Goal: Task Accomplishment & Management: Complete application form

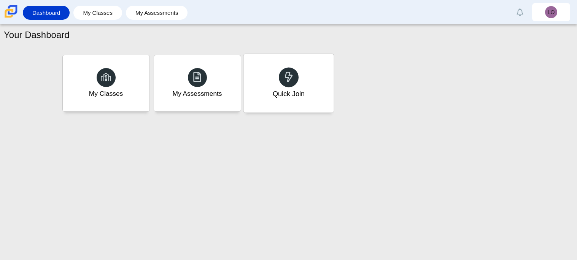
click at [296, 96] on div "Quick Join" at bounding box center [288, 94] width 32 height 10
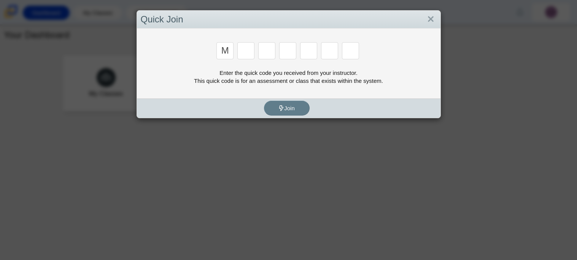
type input "m"
type input "7"
type input "e"
type input "3"
type input "e"
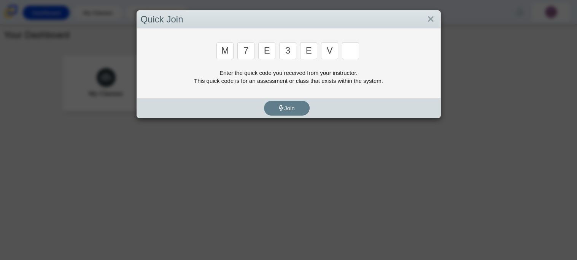
type input "v"
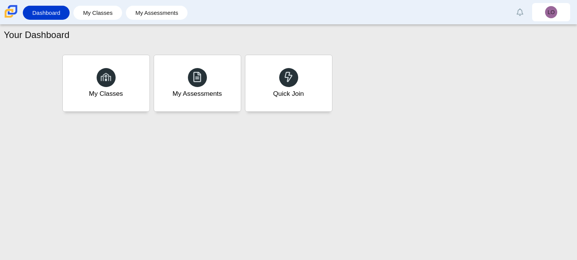
type input "w"
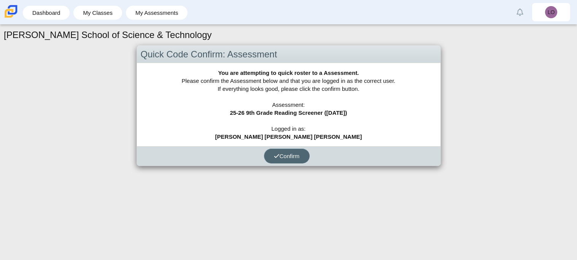
click at [293, 155] on span "Confirm" at bounding box center [287, 156] width 26 height 6
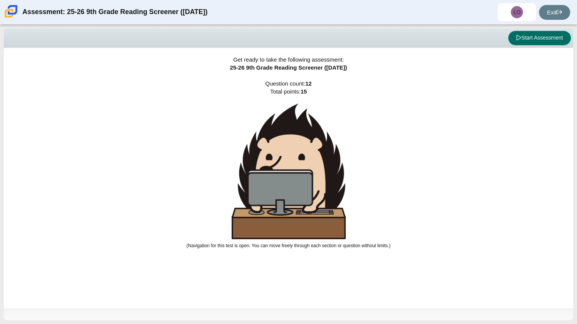
click at [548, 38] on button "Start Assessment" at bounding box center [539, 38] width 63 height 14
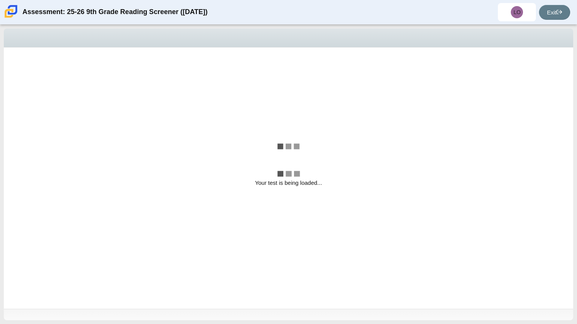
select select "ccc5b315-3c7c-471c-bf90-f22c8299c798"
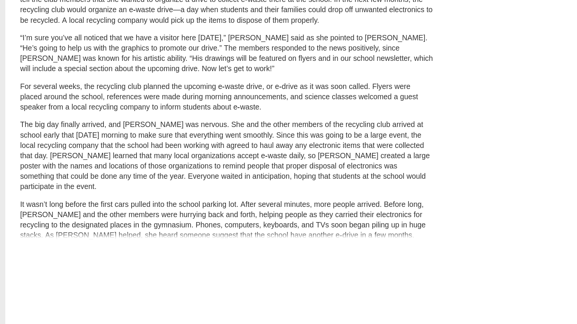
scroll to position [245, 0]
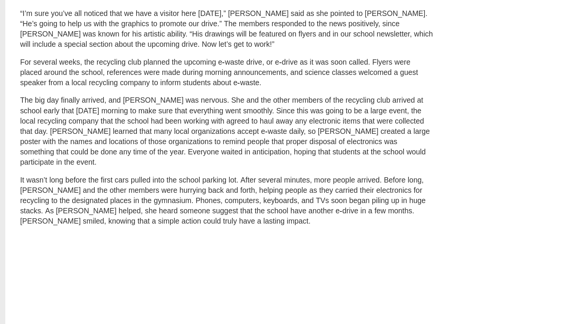
click at [362, 211] on div "A Lasting Impact Scarlett looked on with pride as she observed a fellow eighth …" at bounding box center [275, 29] width 535 height 429
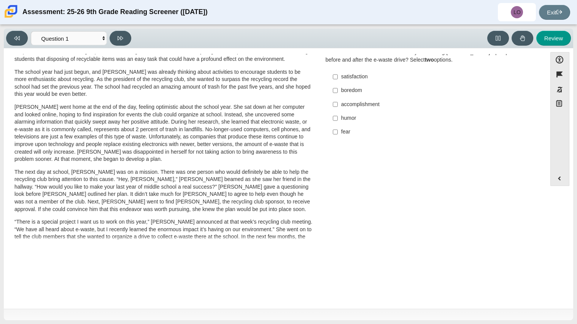
scroll to position [49, 0]
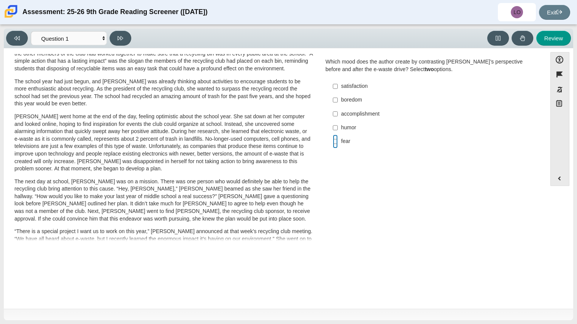
click at [333, 142] on input "fear fear" at bounding box center [335, 142] width 5 height 14
checkbox input "true"
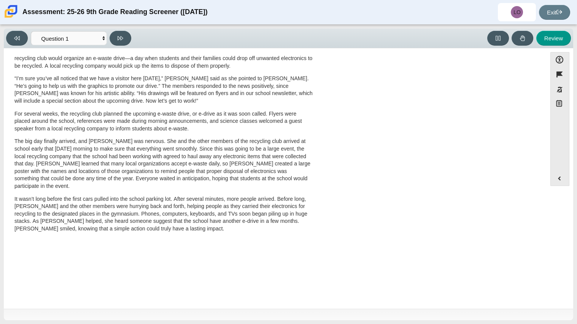
scroll to position [0, 0]
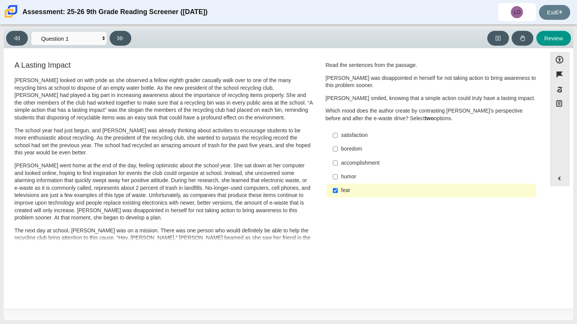
click at [354, 166] on div "accomplishment" at bounding box center [437, 163] width 192 height 8
click at [338, 166] on input "accomplishment accomplishment" at bounding box center [335, 163] width 5 height 14
checkbox input "true"
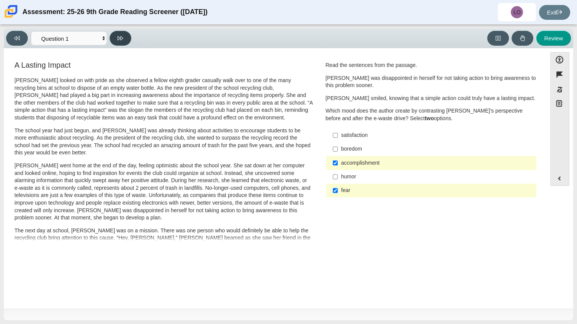
click at [121, 41] on button at bounding box center [121, 38] width 22 height 15
select select "0ff64528-ffd7-428d-b192-babfaadd44e8"
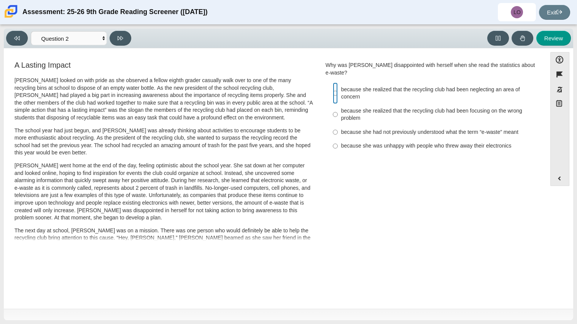
click at [333, 83] on input "because she realized that the recycling club had been neglecting an area of con…" at bounding box center [335, 93] width 5 height 21
radio input "true"
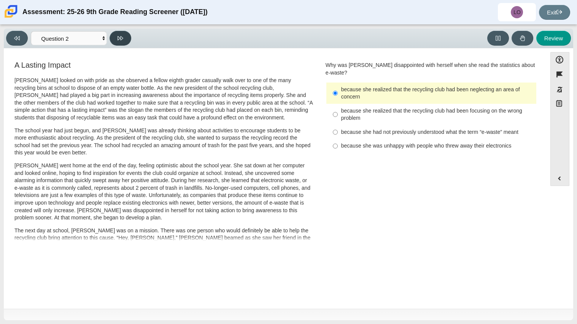
click at [120, 43] on button at bounding box center [121, 38] width 22 height 15
select select "7ce3d843-6974-4858-901c-1ff39630e843"
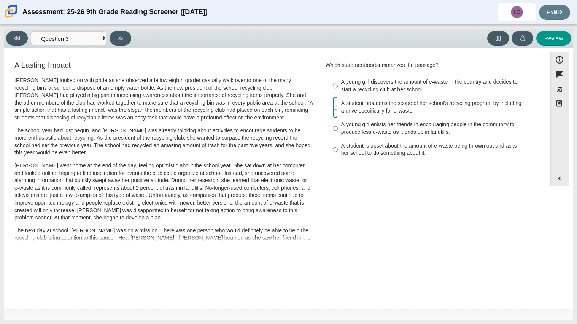
click at [333, 106] on input "A student broadens the scope of her school’s recycling program by including a d…" at bounding box center [335, 107] width 5 height 21
radio input "true"
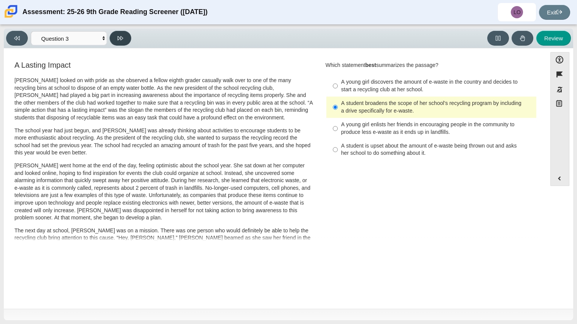
click at [116, 42] on button at bounding box center [121, 38] width 22 height 15
select select "ca9ea0f1-49c5-4bd1-83b0-472c18652b42"
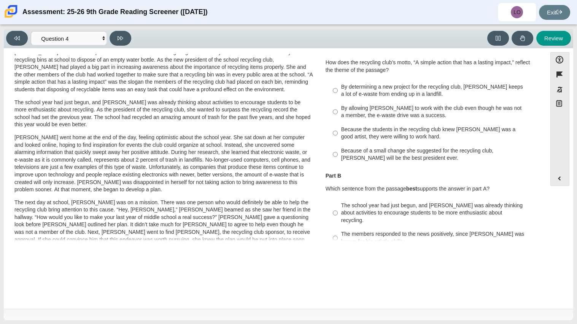
scroll to position [35, 0]
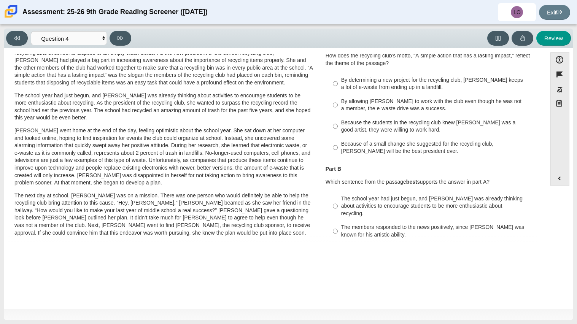
click at [337, 80] on label "By determining a new project for the recycling club, Scarlett keeps a lot of e-…" at bounding box center [432, 83] width 209 height 21
click at [337, 80] on input "By determining a new project for the recycling club, Scarlett keeps a lot of e-…" at bounding box center [335, 83] width 5 height 21
radio input "true"
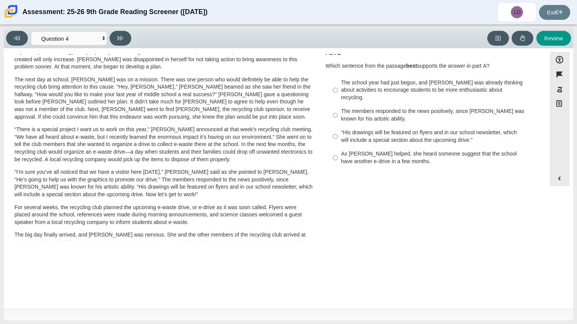
scroll to position [155, 0]
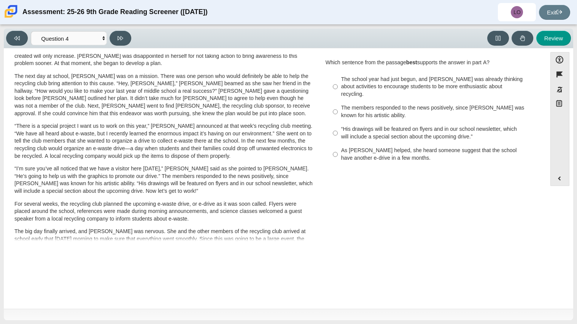
click at [362, 147] on div "As Scarlett helped, she heard someone suggest that the school have another e-dr…" at bounding box center [437, 154] width 192 height 15
click at [338, 147] on input "As Scarlett helped, she heard someone suggest that the school have another e-dr…" at bounding box center [335, 154] width 5 height 21
radio input "true"
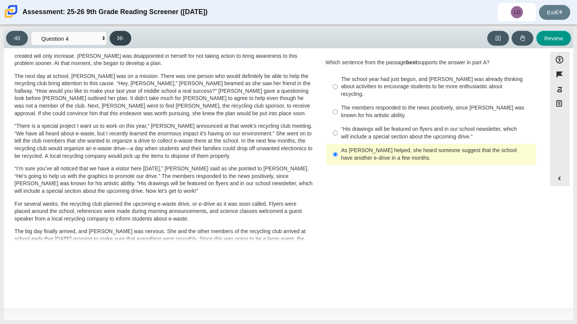
click at [117, 37] on button at bounding box center [121, 38] width 22 height 15
select select "e41f1a79-e29f-4095-8030-a53364015bed"
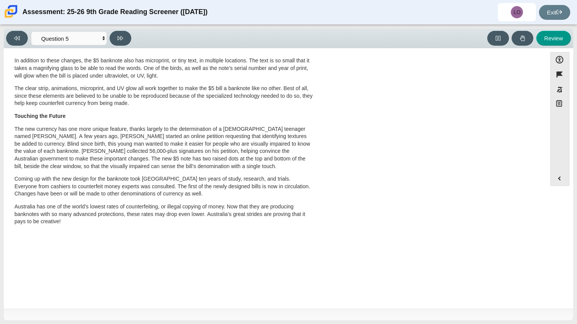
scroll to position [0, 0]
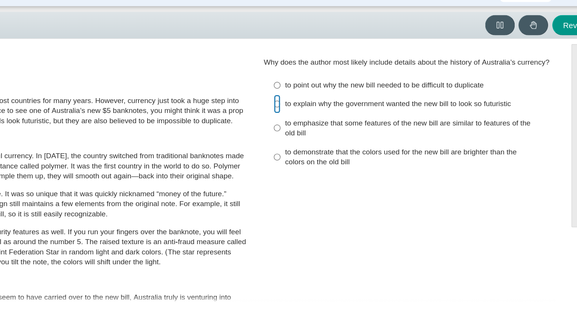
click at [333, 94] on input "to explain why the government wanted the new bill to look so futuristic to expl…" at bounding box center [335, 96] width 5 height 14
radio input "true"
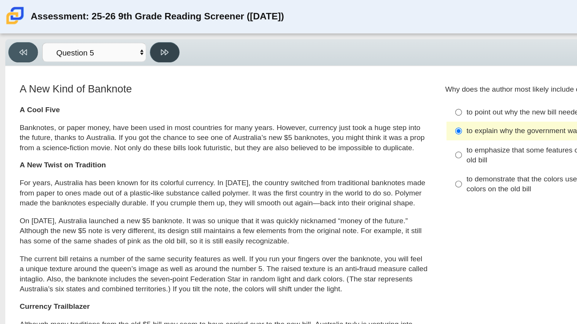
click at [115, 41] on button at bounding box center [121, 38] width 22 height 15
select select "69146e31-7b3d-4a3e-9ce6-f30c24342ae0"
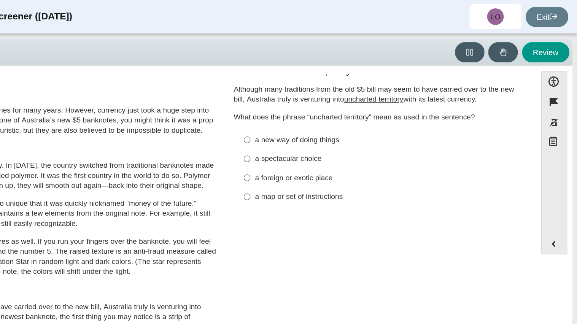
scroll to position [0, 0]
click at [333, 103] on input "a new way of doing things a new way of doing things" at bounding box center [335, 102] width 5 height 14
radio input "true"
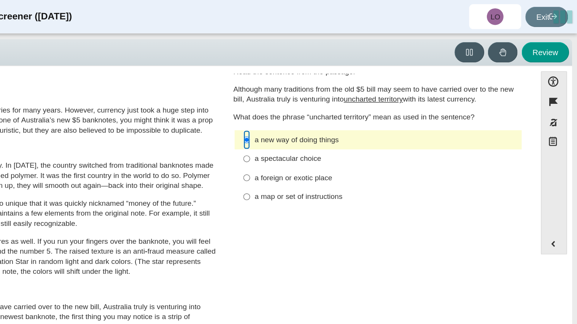
scroll to position [0, 0]
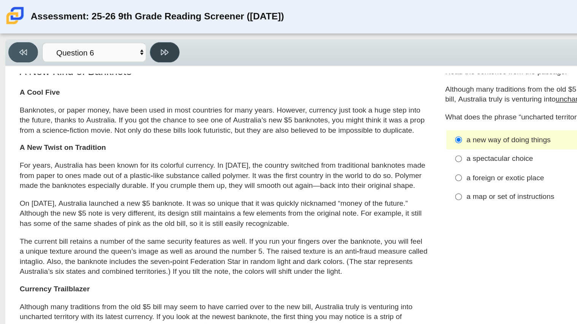
click at [117, 41] on button at bounding box center [121, 38] width 22 height 15
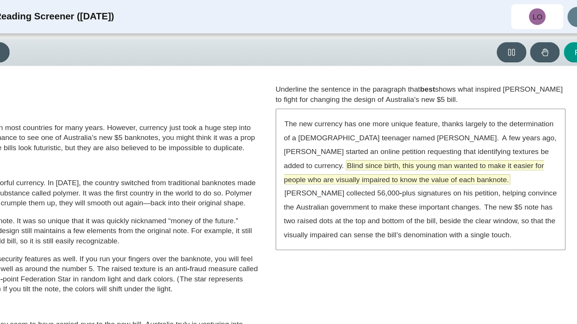
click at [508, 118] on span "Blind since birth, this young man wanted to make it easier for people who are v…" at bounding box center [427, 126] width 190 height 17
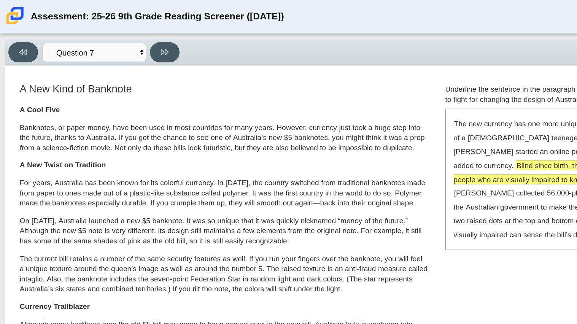
click at [137, 53] on div "Feature A Lasting Impact Scarlett looked on with pride as she observed a fellow…" at bounding box center [275, 147] width 535 height 190
click at [115, 39] on button at bounding box center [121, 38] width 22 height 15
select select "ea8338c2-a6a3-418e-a305-2b963b54a290"
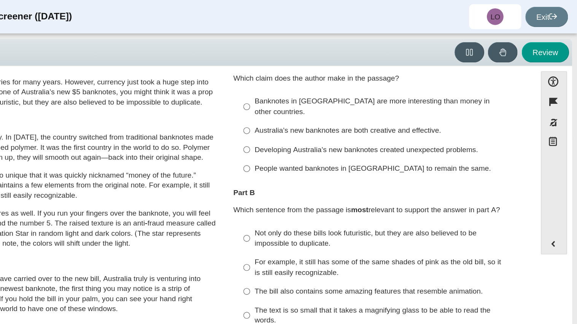
scroll to position [33, 0]
click at [333, 74] on input "Banknotes in Australia are more interesting than money in other countries. Bank…" at bounding box center [335, 78] width 5 height 21
radio input "true"
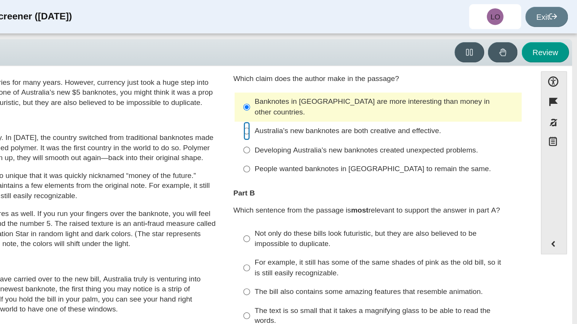
click at [333, 89] on input "Australia’s new banknotes are both creative and effective. Australia’s new bank…" at bounding box center [335, 96] width 5 height 14
radio input "true"
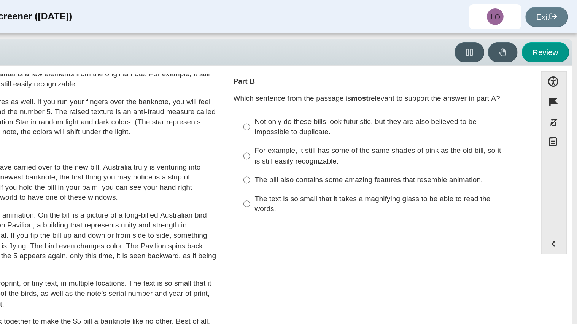
scroll to position [117, 0]
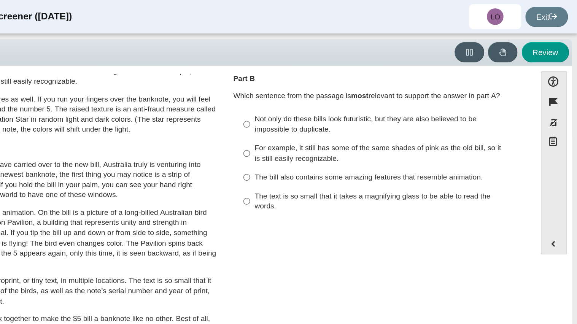
click at [354, 87] on div "Not only do these bills look futuristic, but they are also believed to be impos…" at bounding box center [437, 90] width 192 height 15
click at [338, 87] on input "Not only do these bills look futuristic, but they are also believed to be impos…" at bounding box center [335, 90] width 5 height 21
radio input "true"
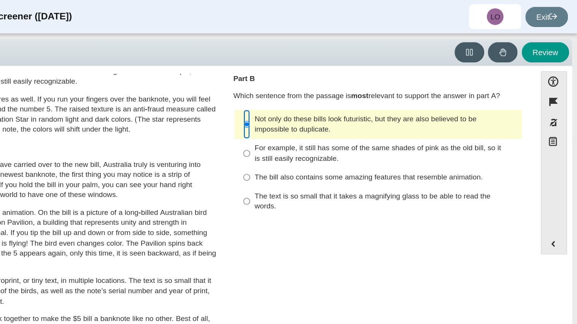
scroll to position [0, 0]
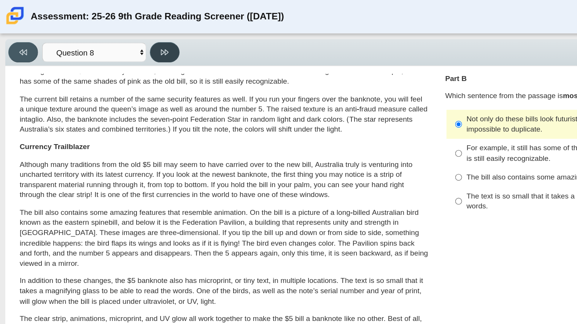
click at [118, 39] on icon at bounding box center [121, 38] width 6 height 4
select select "89f058d6-b15c-4ef5-a4b3-fdaffb8868b6"
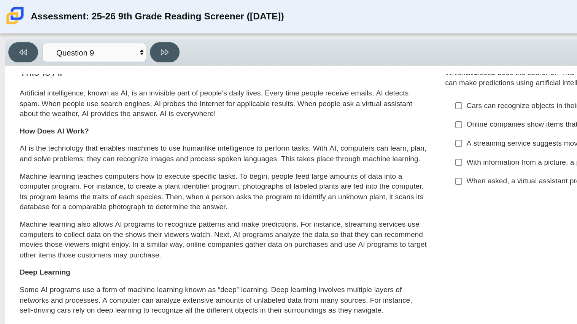
scroll to position [400, 0]
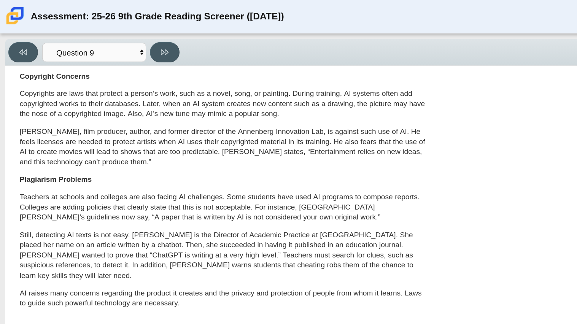
click at [118, 91] on div "In 2023, the European Union (EU) passed a draft of the first major law to gover…" at bounding box center [163, 96] width 299 height 269
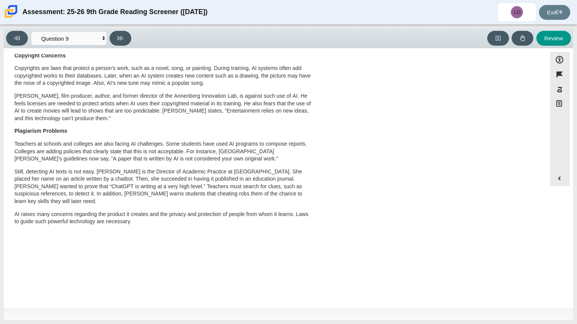
scroll to position [0, 0]
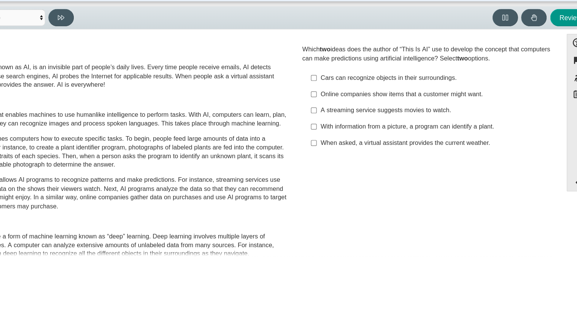
click at [351, 146] on div "When asked, a virtual assistant provides the current weather." at bounding box center [437, 145] width 192 height 8
click at [338, 146] on input "When asked, a virtual assistant provides the current weather. When asked, a vir…" at bounding box center [335, 145] width 5 height 14
checkbox input "true"
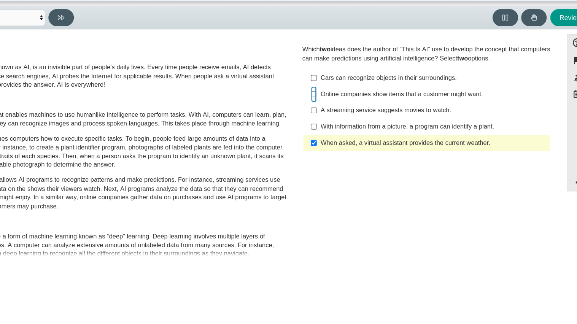
click at [333, 102] on input "Online companies show items that a customer might want. Online companies show i…" at bounding box center [335, 104] width 5 height 14
checkbox input "true"
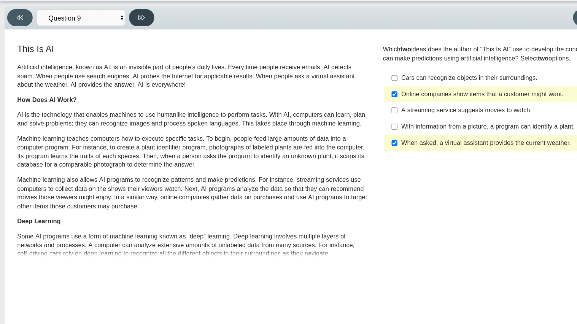
click at [124, 39] on button at bounding box center [121, 38] width 22 height 15
select select "cdf3c14e-a918-44d1-9b63-3db0fa81641e"
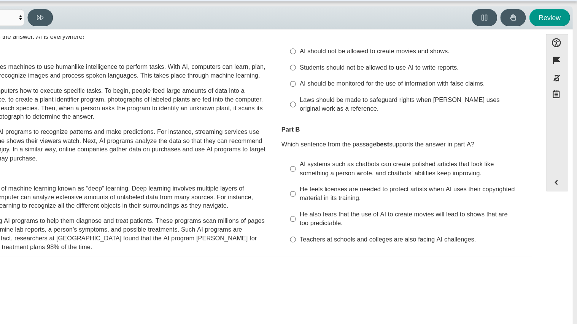
scroll to position [43, 0]
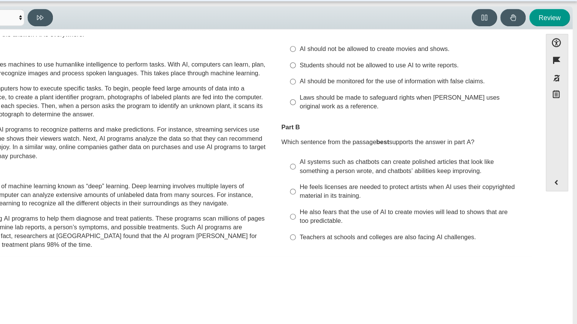
click at [342, 111] on div "Laws should be made to safeguard rights when AI uses original work as a referen…" at bounding box center [437, 110] width 192 height 15
click at [338, 111] on input "Laws should be made to safeguard rights when AI uses original work as a referen…" at bounding box center [335, 110] width 5 height 21
radio input "true"
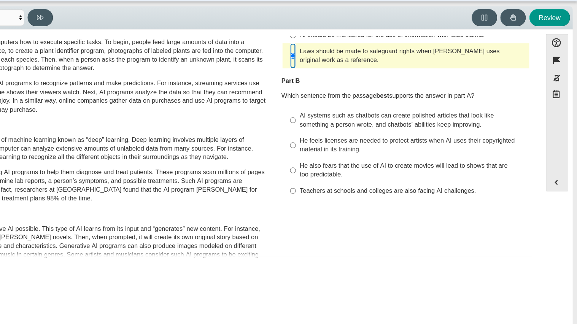
scroll to position [84, 0]
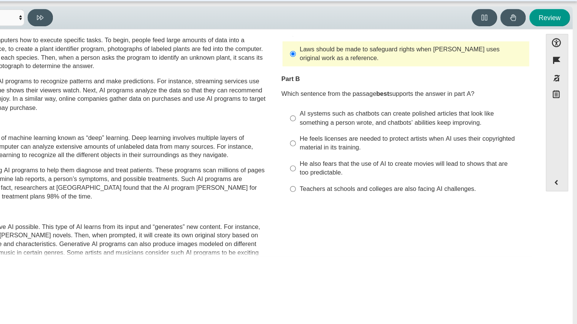
click at [365, 142] on div "He feels licenses are needed to protect artists when AI uses their copyrighted …" at bounding box center [437, 145] width 192 height 15
click at [338, 142] on input "He feels licenses are needed to protect artists when AI uses their copyrighted …" at bounding box center [335, 145] width 5 height 21
radio input "true"
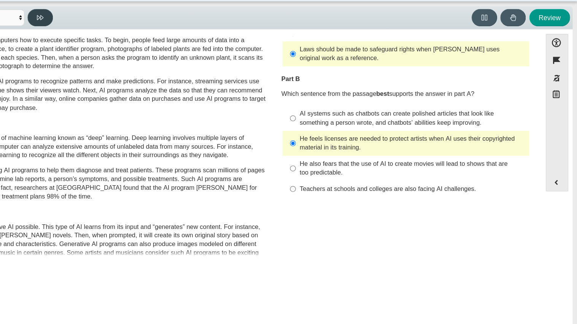
click at [118, 37] on icon at bounding box center [121, 38] width 6 height 6
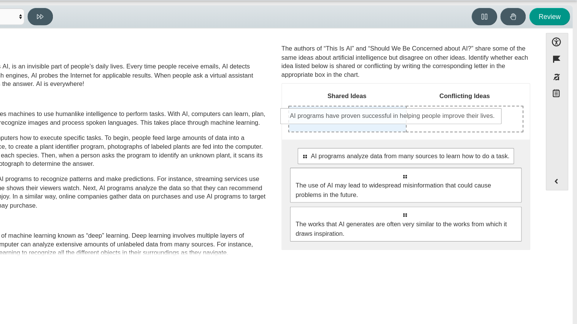
drag, startPoint x: 352, startPoint y: 157, endPoint x: 342, endPoint y: 123, distance: 35.5
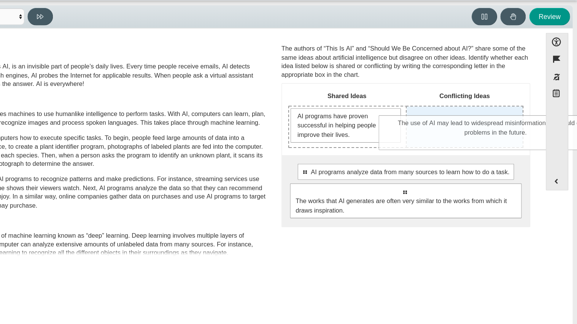
drag, startPoint x: 381, startPoint y: 196, endPoint x: 460, endPoint y: 138, distance: 97.4
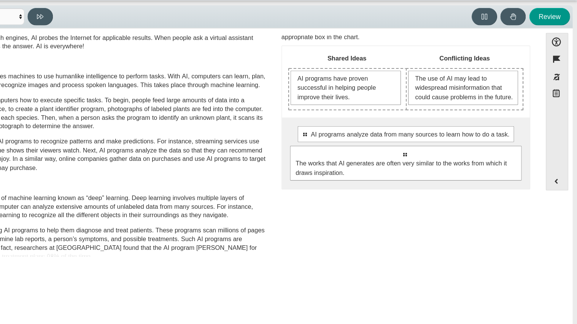
scroll to position [32, 0]
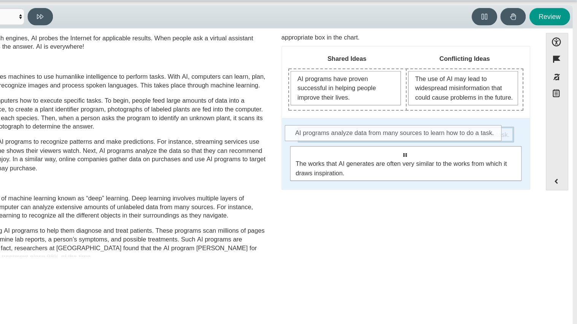
drag, startPoint x: 436, startPoint y: 150, endPoint x: 431, endPoint y: 145, distance: 7.6
click at [431, 145] on div "Select to move response to a response input area. AI programs analyze data from…" at bounding box center [431, 139] width 184 height 14
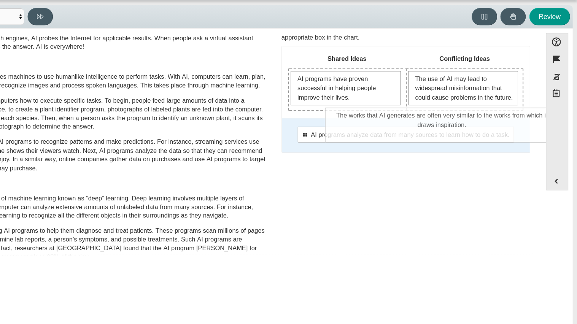
drag, startPoint x: 446, startPoint y: 178, endPoint x: 478, endPoint y: 137, distance: 51.8
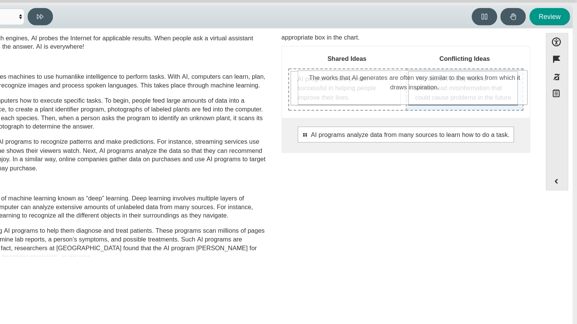
drag, startPoint x: 465, startPoint y: 155, endPoint x: 474, endPoint y: 99, distance: 56.4
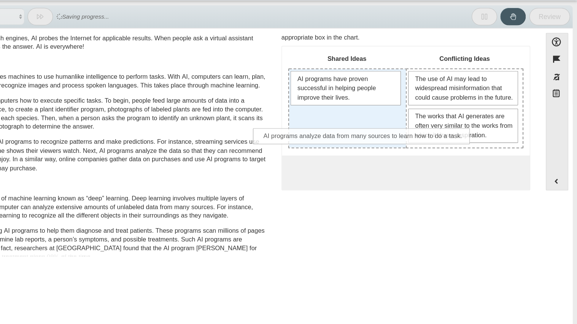
drag, startPoint x: 433, startPoint y: 181, endPoint x: 396, endPoint y: 142, distance: 53.8
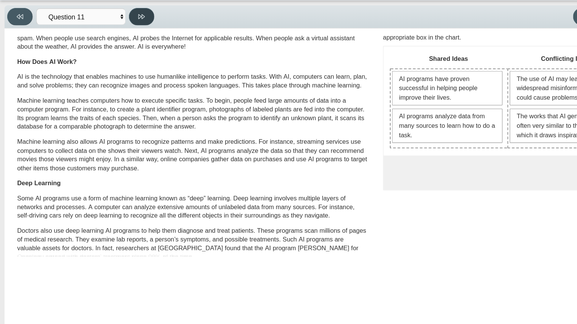
click at [115, 44] on button at bounding box center [121, 38] width 22 height 15
select select "c3effed4-44ce-4a19-bd96-1787f34e9b4c"
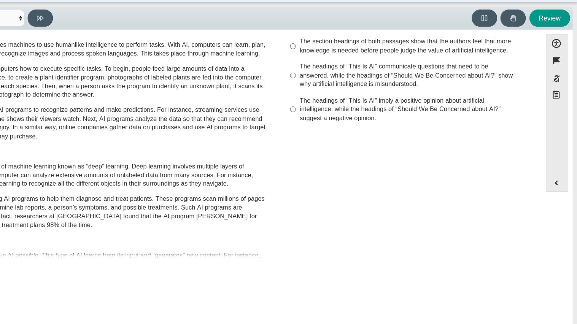
scroll to position [64, 0]
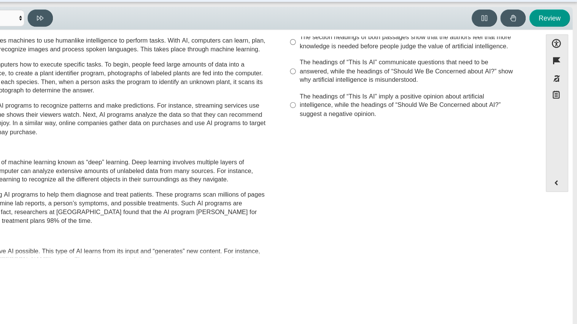
click at [336, 113] on label "The headings of “This Is AI” imply a positive opinion about artificial intellig…" at bounding box center [432, 112] width 209 height 29
click at [336, 113] on input "The headings of “This Is AI” imply a positive opinion about artificial intellig…" at bounding box center [335, 112] width 5 height 29
radio input "true"
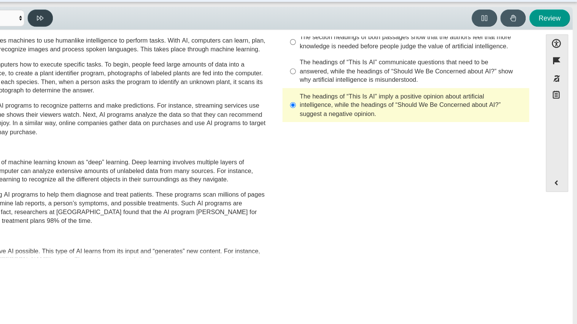
click at [127, 40] on button at bounding box center [121, 38] width 22 height 15
select select "review"
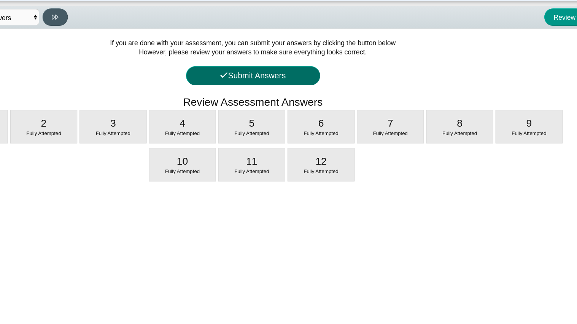
click at [272, 86] on button "Submit Answers" at bounding box center [289, 88] width 114 height 16
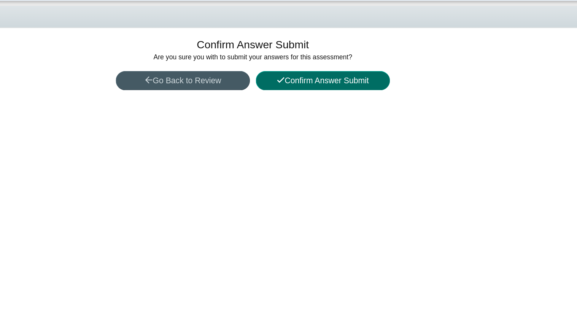
click at [327, 89] on button "Confirm Answer Submit" at bounding box center [348, 92] width 114 height 16
